Goal: Information Seeking & Learning: Understand process/instructions

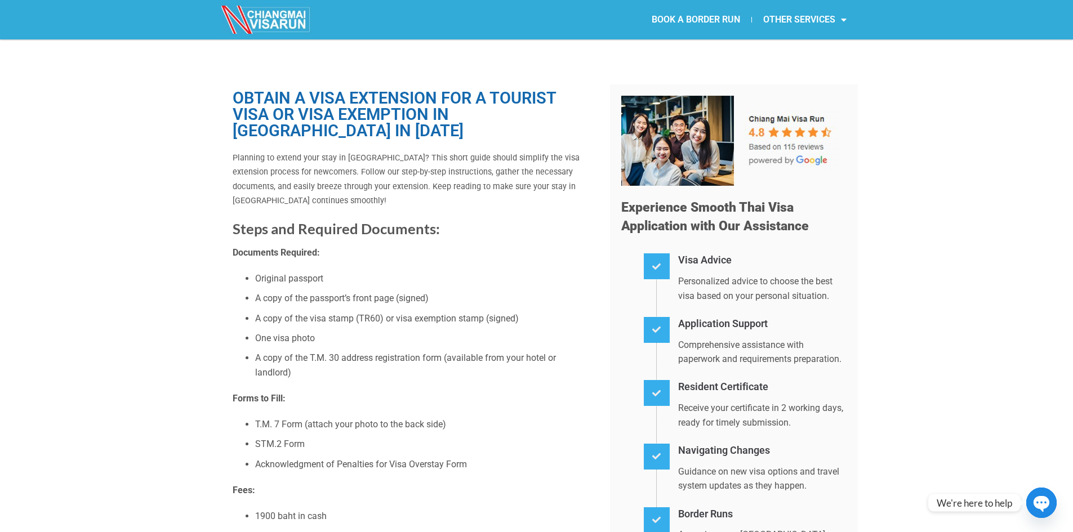
scroll to position [113, 0]
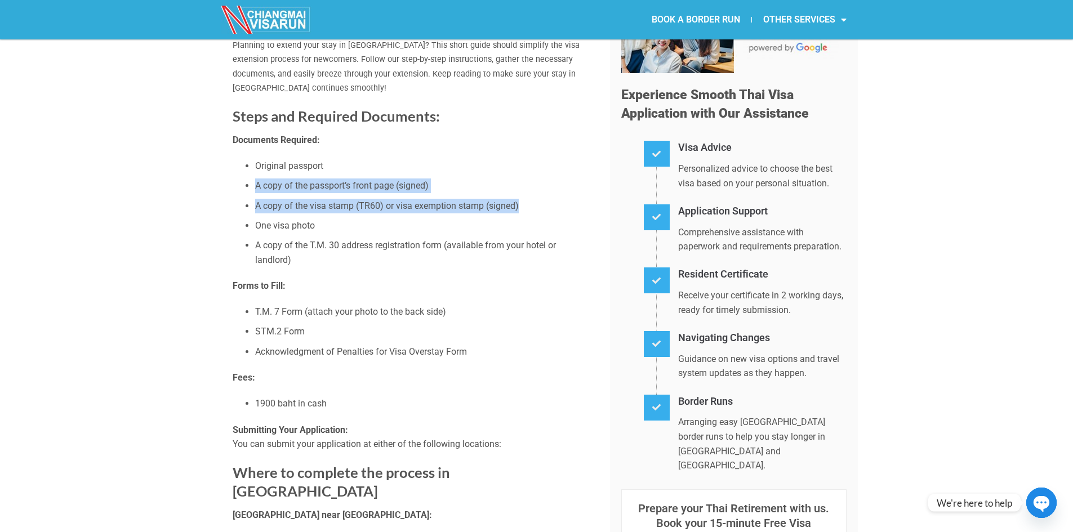
drag, startPoint x: 258, startPoint y: 186, endPoint x: 536, endPoint y: 207, distance: 278.5
click at [536, 207] on ul "Original passport A copy of the passport’s front page (signed) A copy of the vi…" at bounding box center [413, 213] width 361 height 108
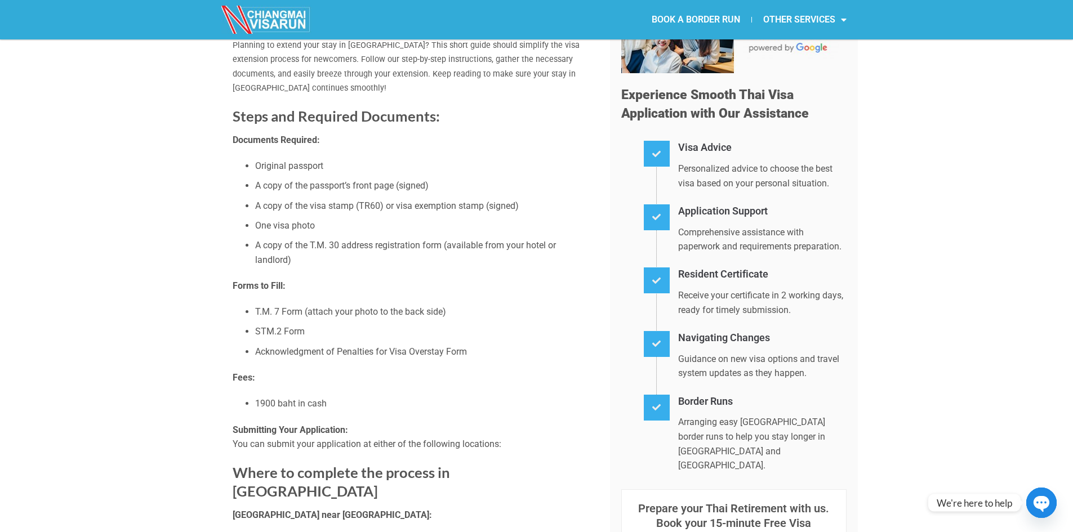
click at [398, 233] on li "One visa photo" at bounding box center [424, 226] width 338 height 15
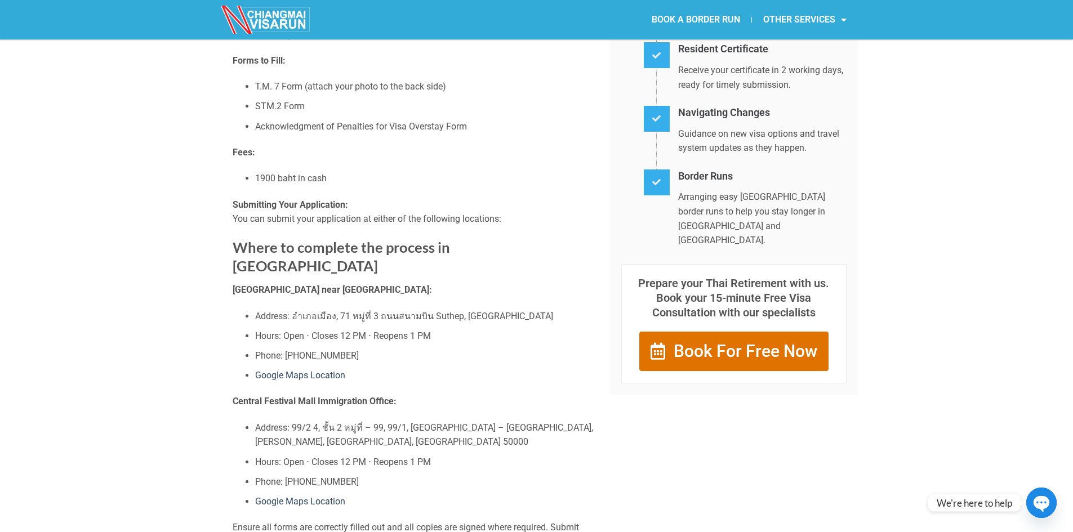
scroll to position [394, 0]
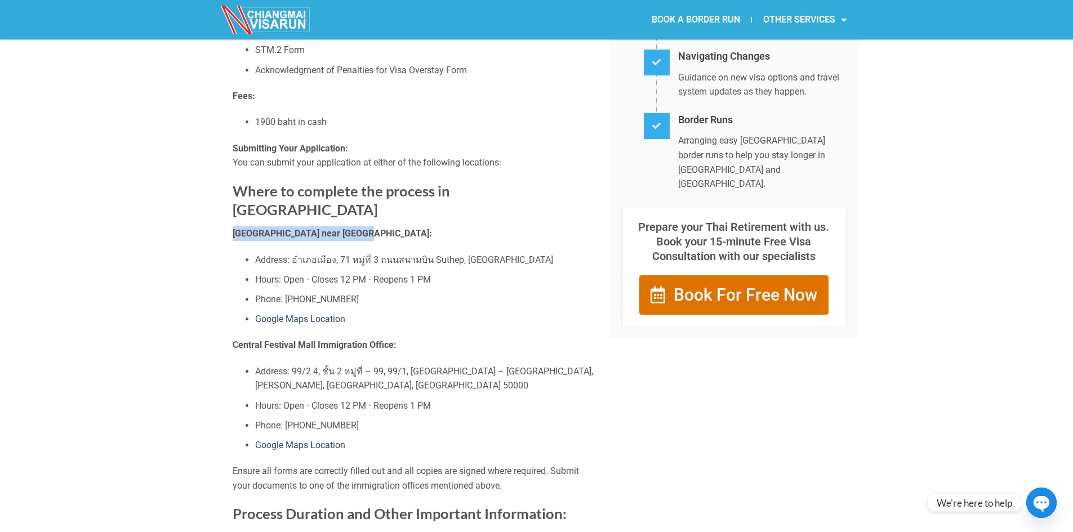
drag, startPoint x: 244, startPoint y: 217, endPoint x: 355, endPoint y: 220, distance: 111.6
click at [355, 226] on p "[GEOGRAPHIC_DATA] near [GEOGRAPHIC_DATA]:" at bounding box center [413, 233] width 361 height 15
copy strong "Chiang Mai Immigration Office"
drag, startPoint x: 234, startPoint y: 343, endPoint x: 390, endPoint y: 345, distance: 156.6
click at [390, 345] on strong "Central Festival Mall Immigration Office:" at bounding box center [315, 345] width 164 height 11
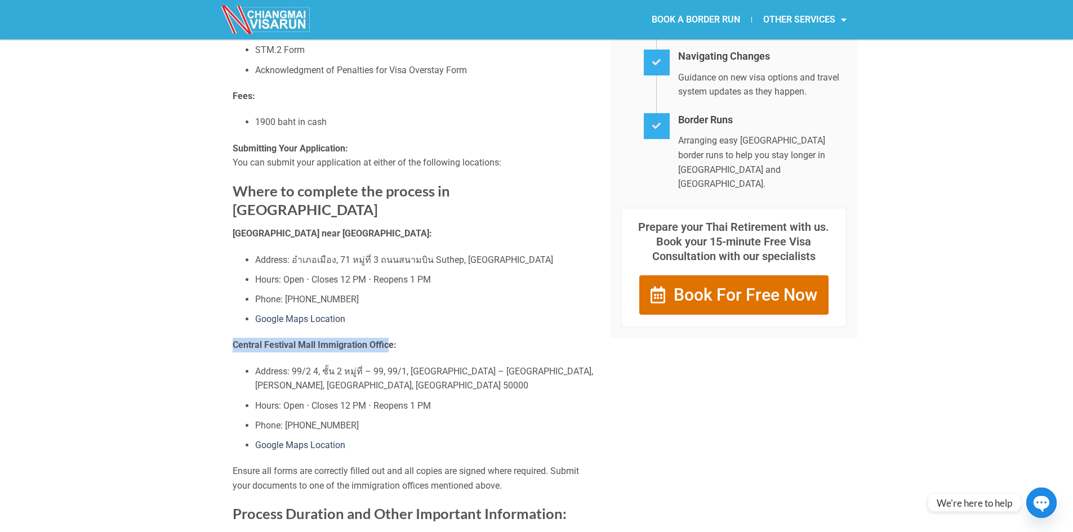
copy strong "Central Festival Mall Immigration Offic"
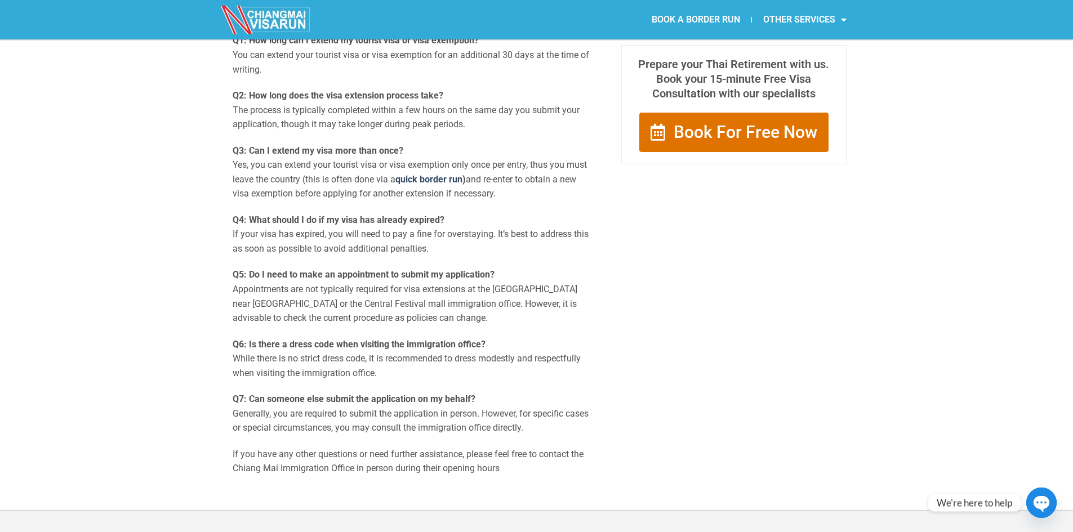
scroll to position [1132, 0]
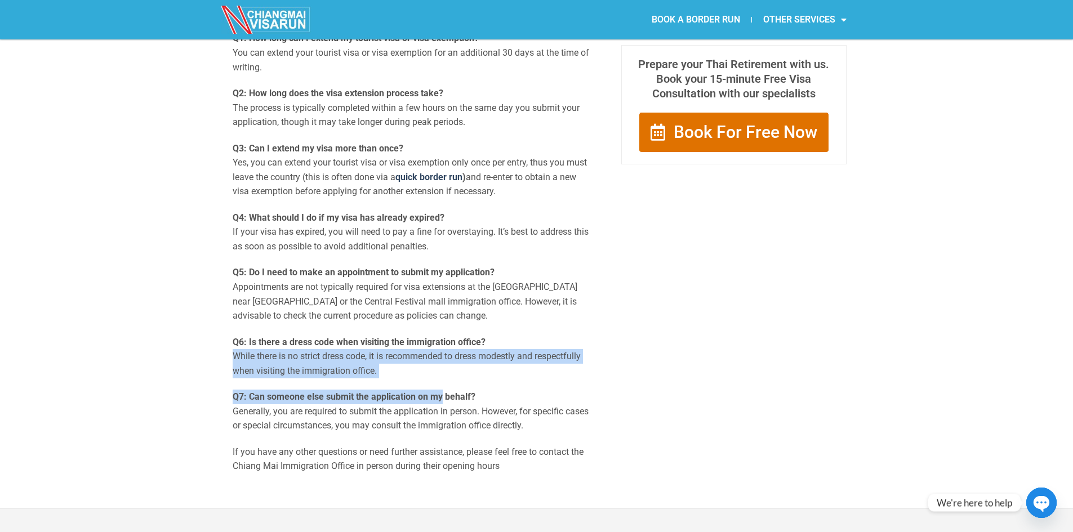
drag, startPoint x: 270, startPoint y: 364, endPoint x: 443, endPoint y: 377, distance: 173.4
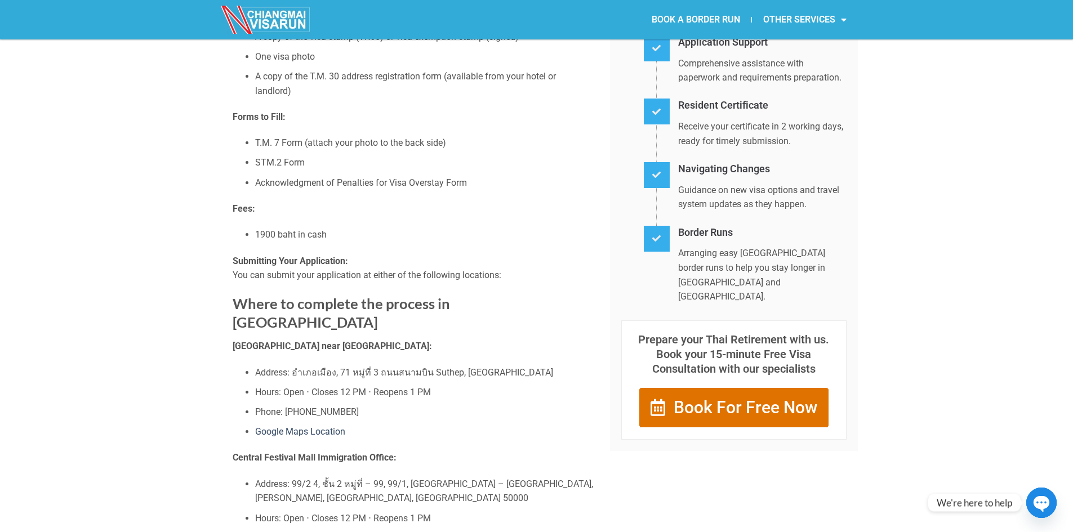
scroll to position [225, 0]
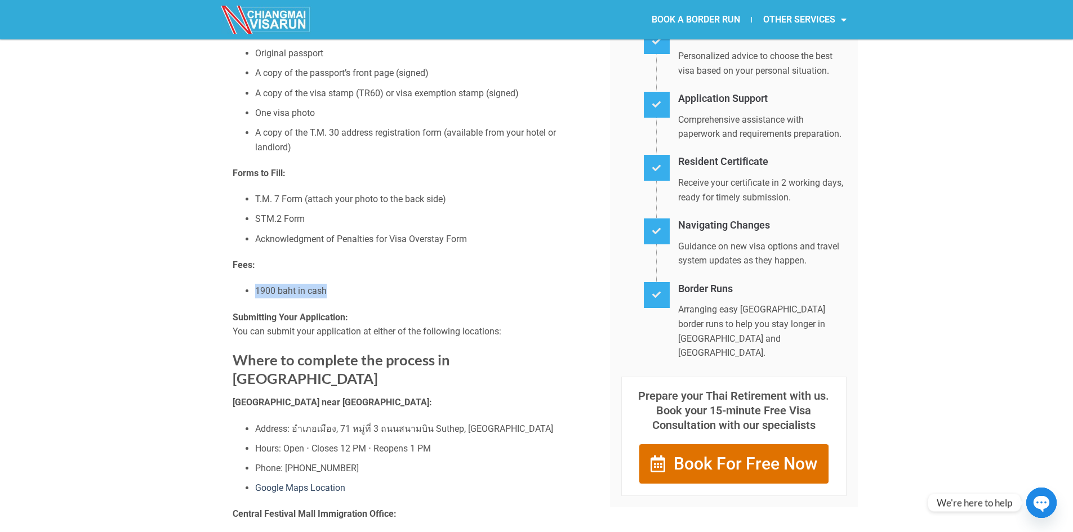
drag, startPoint x: 233, startPoint y: 285, endPoint x: 368, endPoint y: 296, distance: 135.7
click at [353, 296] on ul "1900 baht in cash" at bounding box center [413, 291] width 361 height 15
click at [567, 261] on p "Fees:" at bounding box center [413, 265] width 361 height 15
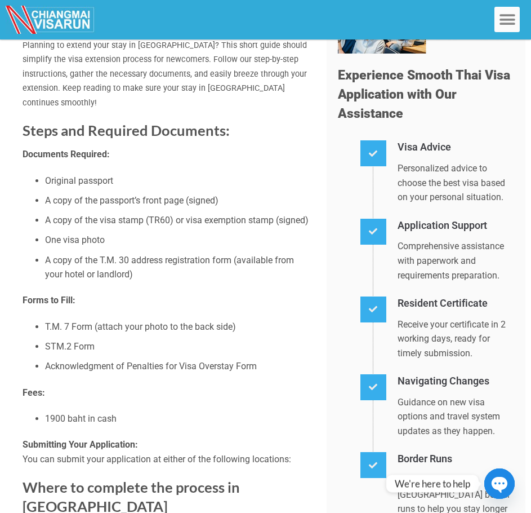
scroll to position [0, 0]
